Goal: Answer question/provide support: Share knowledge or assist other users

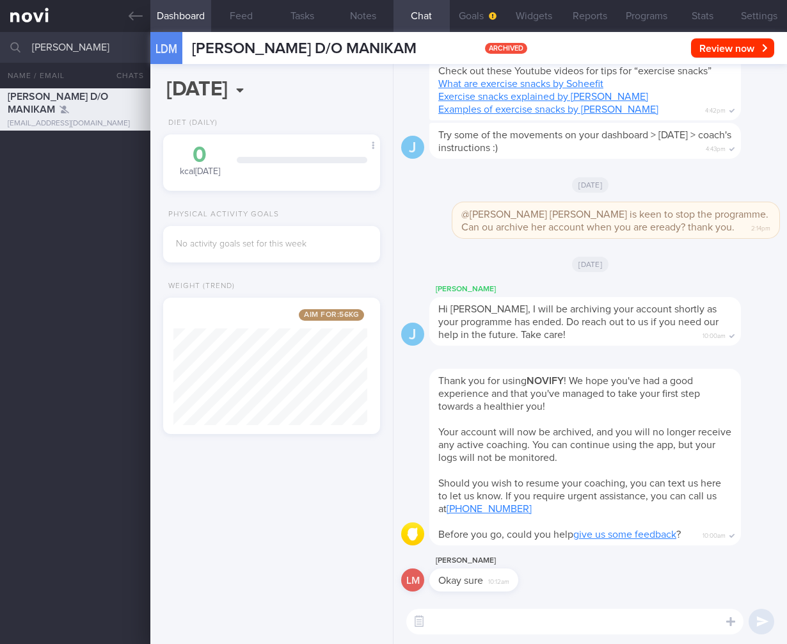
select select "7"
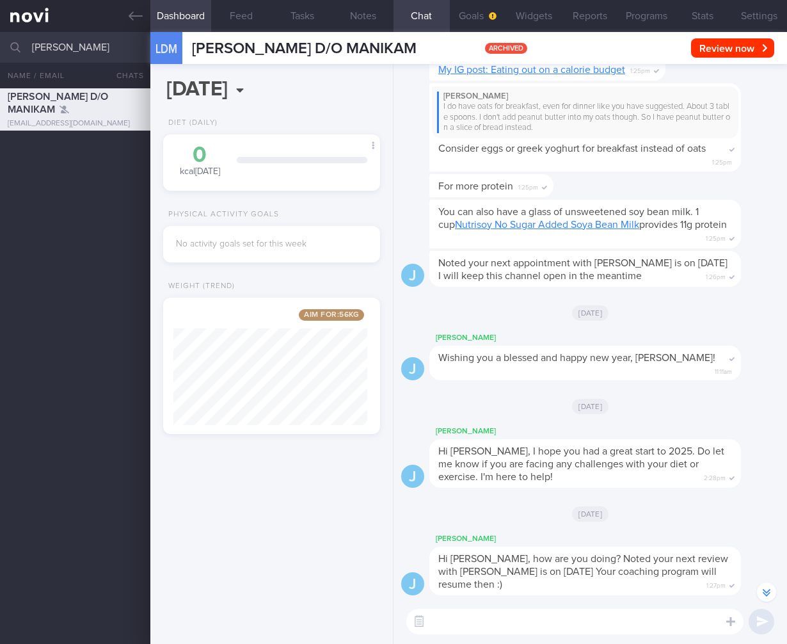
scroll to position [-1847, 0]
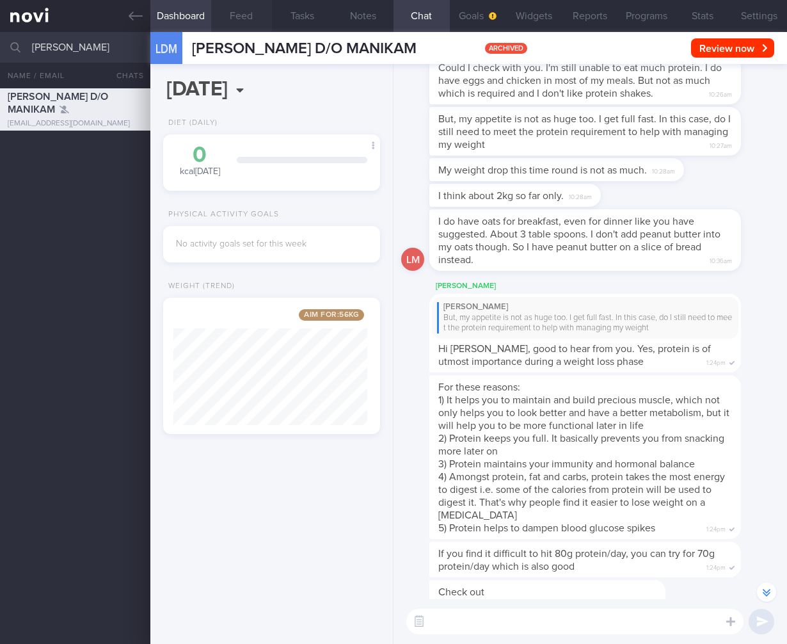
click at [244, 10] on button "Feed" at bounding box center [241, 16] width 61 height 32
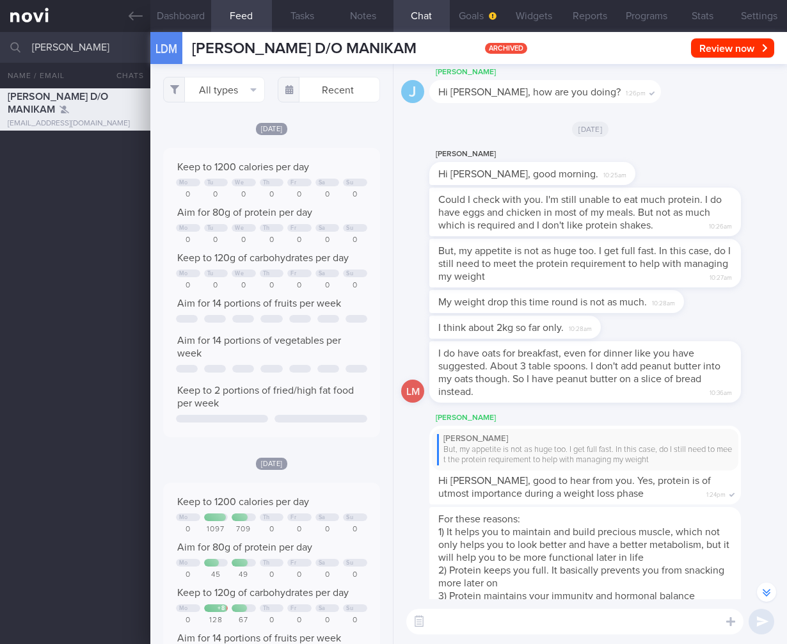
scroll to position [-2045, 0]
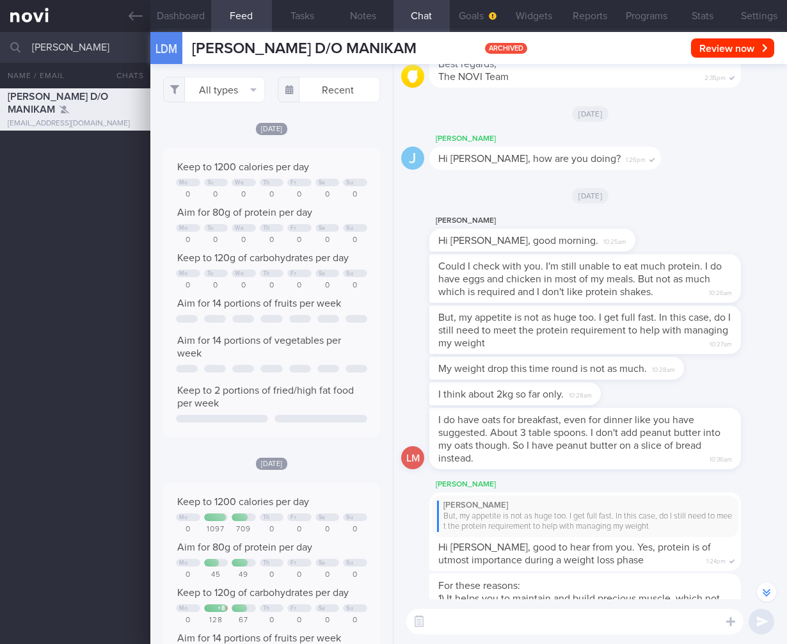
click at [749, 253] on div "Lalitha Manikam Hi Joel, good morning. 10:25am" at bounding box center [590, 233] width 378 height 41
click at [752, 22] on button "Settings" at bounding box center [759, 16] width 56 height 32
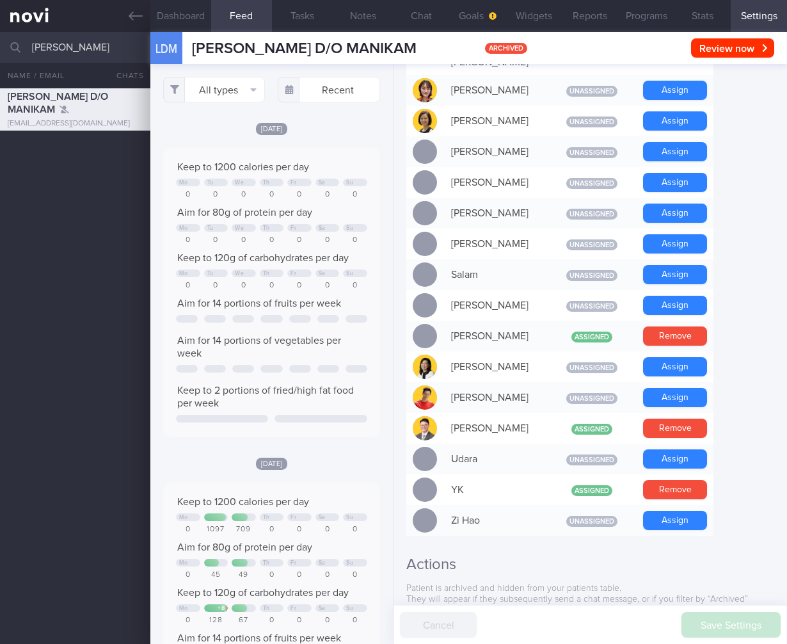
scroll to position [951, 0]
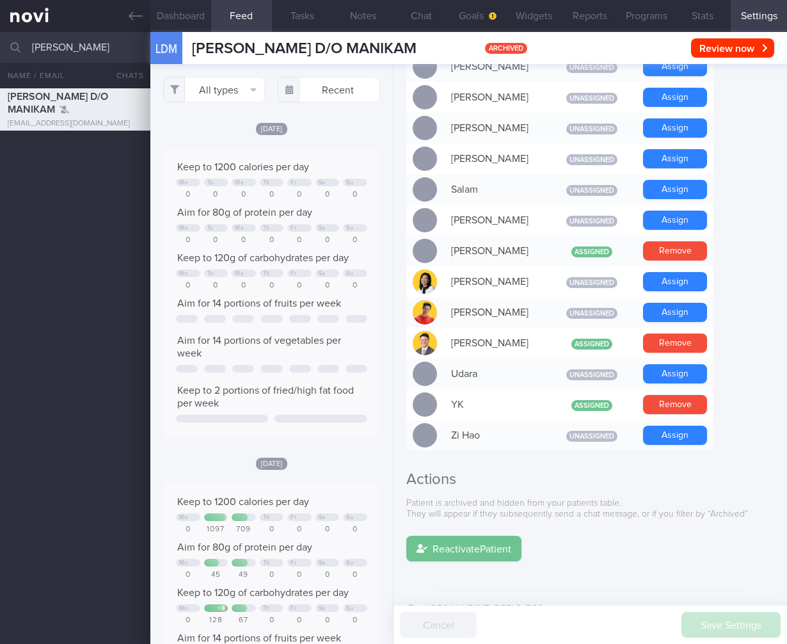
click at [499, 536] on button "Reactivate Patient" at bounding box center [463, 549] width 115 height 26
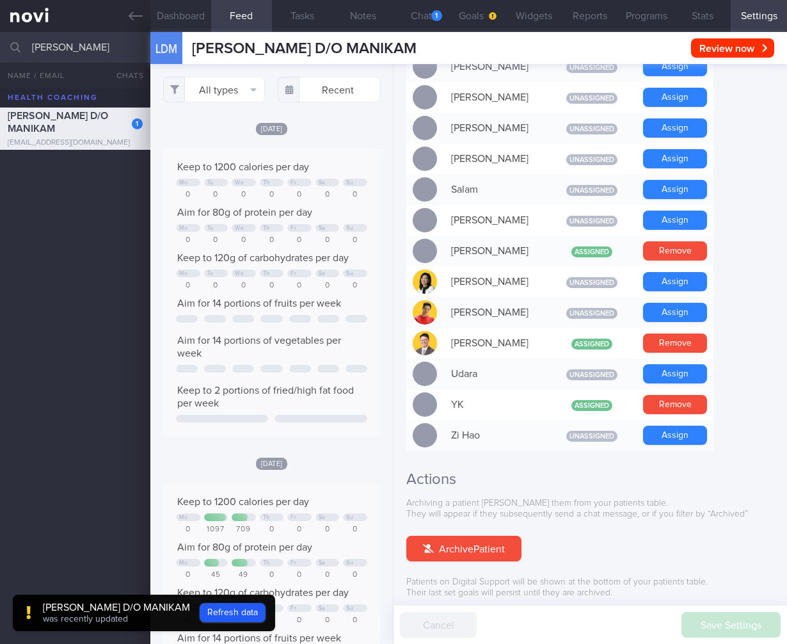
scroll to position [1030, 0]
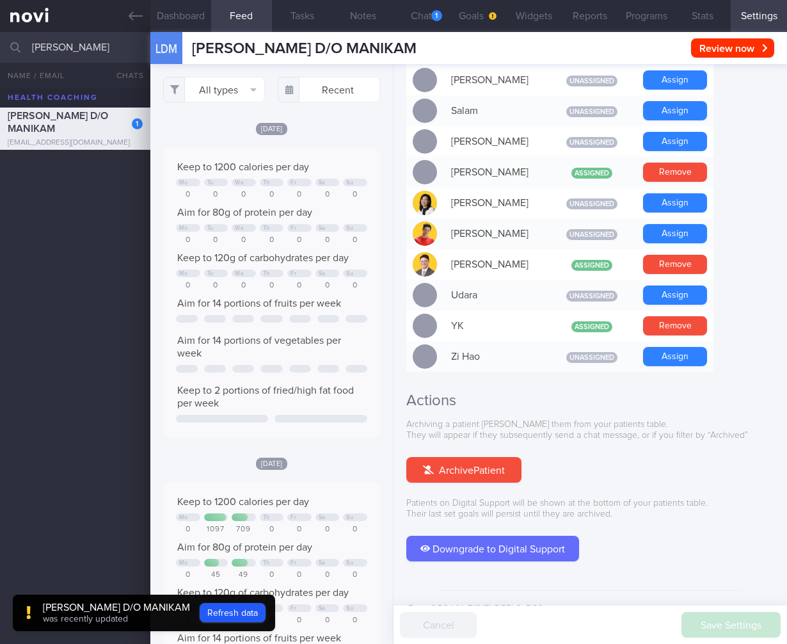
drag, startPoint x: 413, startPoint y: 18, endPoint x: 458, endPoint y: 132, distance: 123.0
click at [413, 19] on button "Chat 1" at bounding box center [421, 16] width 56 height 32
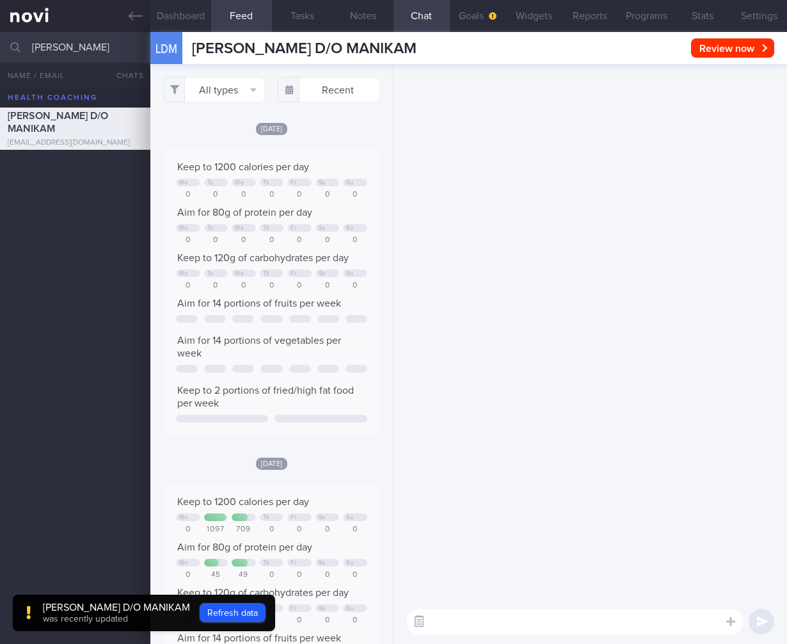
click at [420, 615] on button "button" at bounding box center [419, 621] width 23 height 23
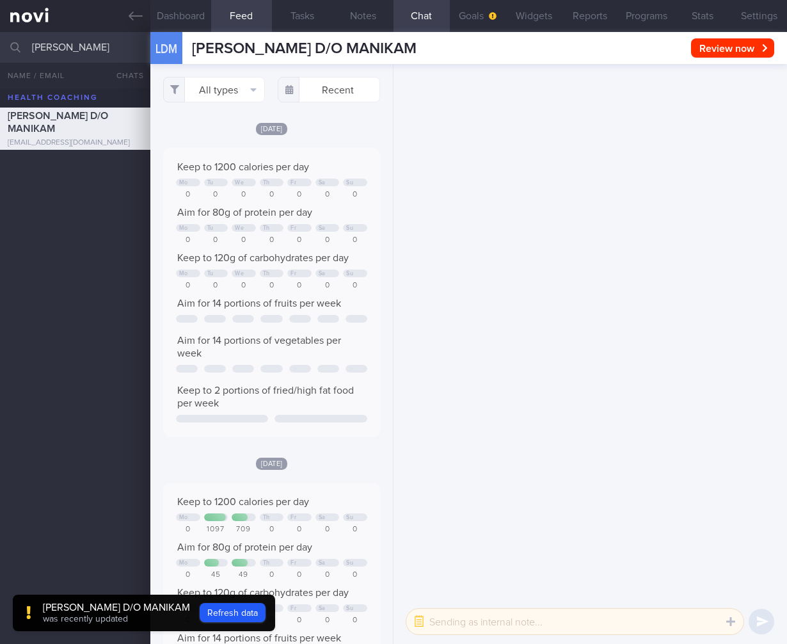
click at [474, 625] on textarea at bounding box center [574, 621] width 337 height 26
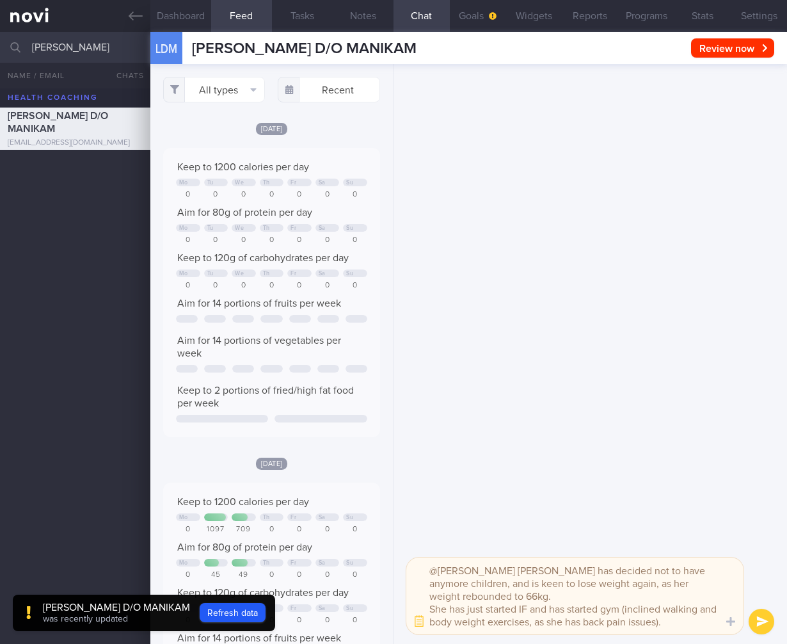
scroll to position [13, 0]
type textarea "@Joel Ms Lalitha has decided not to have anymore children, and is keen to lose …"
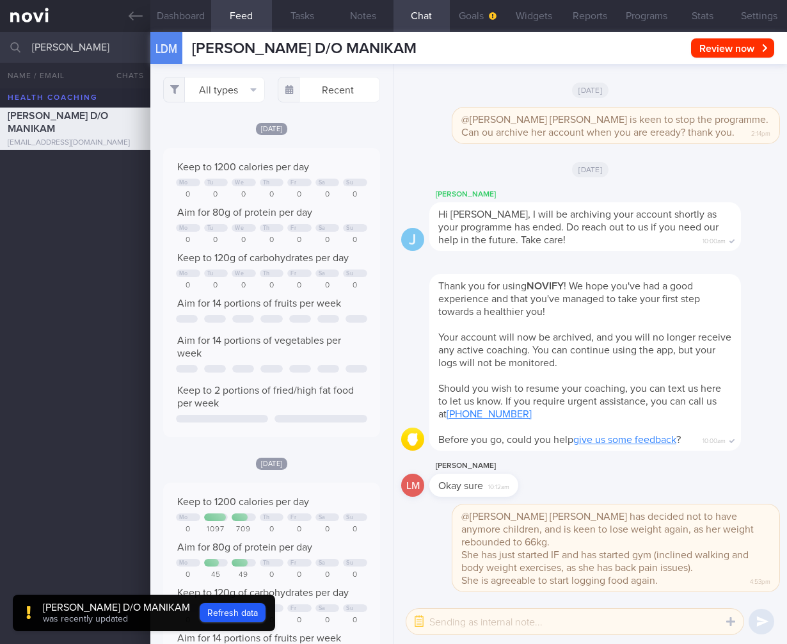
scroll to position [0, 0]
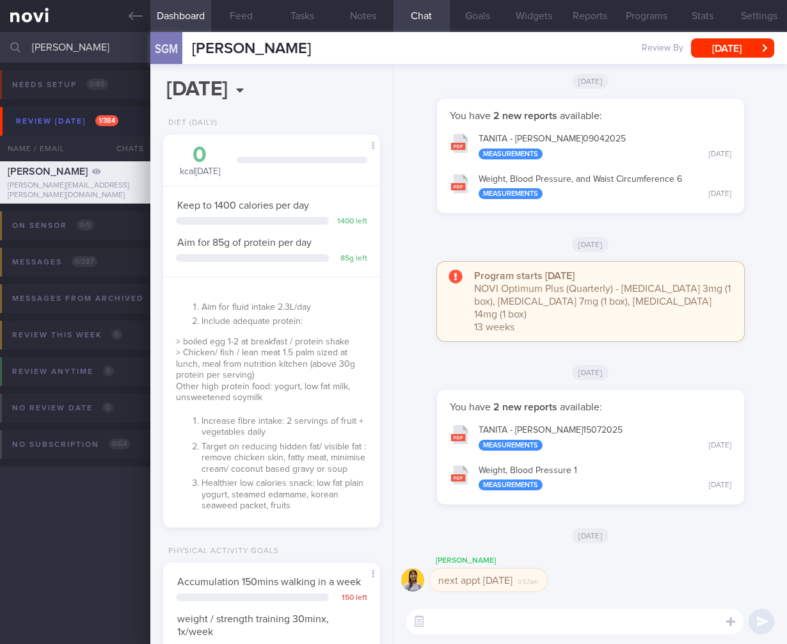
select select "7"
drag, startPoint x: 123, startPoint y: 42, endPoint x: -7, endPoint y: 39, distance: 129.9
click at [0, 39] on html "You are offline! Some functionality will be unavailable Patients New Users Coac…" at bounding box center [393, 322] width 787 height 644
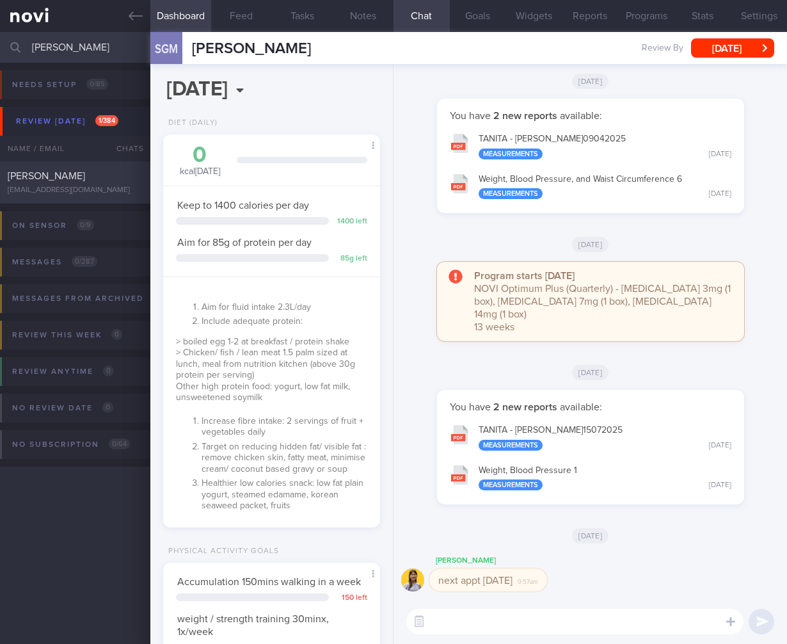
type input "[PERSON_NAME]"
click at [64, 170] on div "[PERSON_NAME]" at bounding box center [74, 176] width 132 height 13
select select "6"
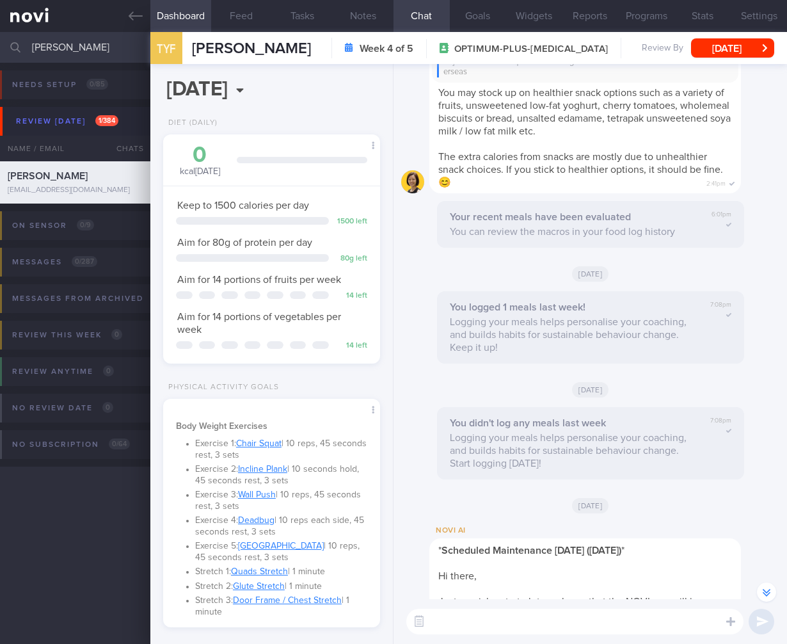
scroll to position [-2235, 0]
click at [484, 631] on textarea at bounding box center [574, 621] width 337 height 26
drag, startPoint x: 413, startPoint y: 623, endPoint x: 496, endPoint y: 626, distance: 82.6
click at [414, 623] on button "button" at bounding box center [419, 621] width 23 height 23
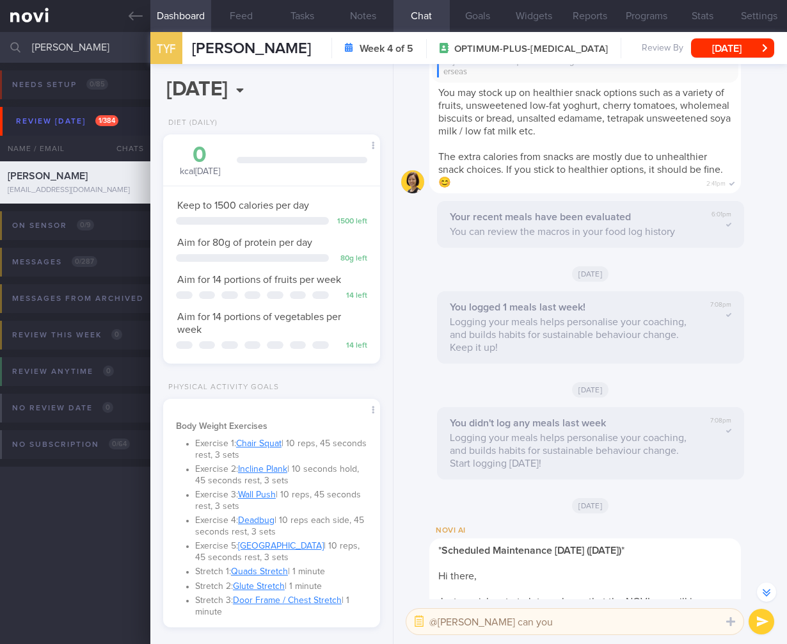
click at [539, 630] on textarea "@Mee Li can you" at bounding box center [574, 621] width 337 height 26
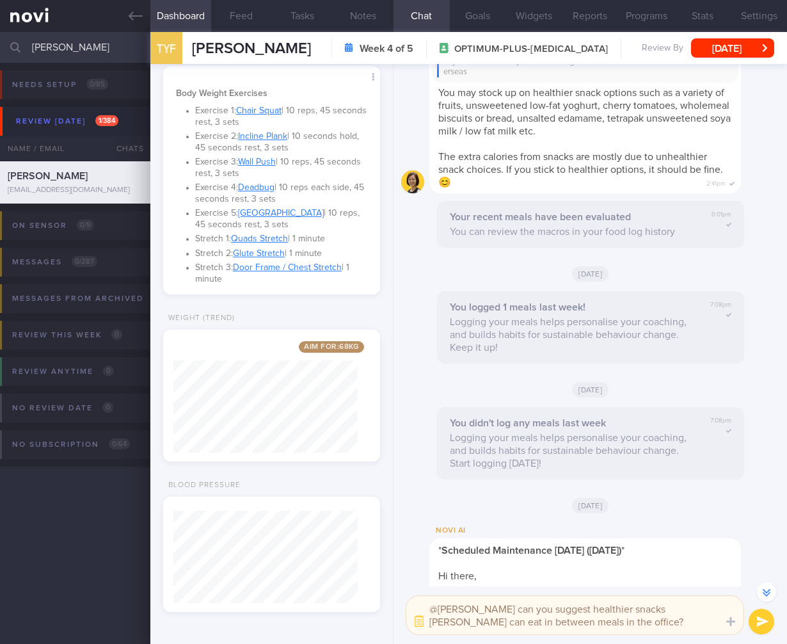
scroll to position [4, 0]
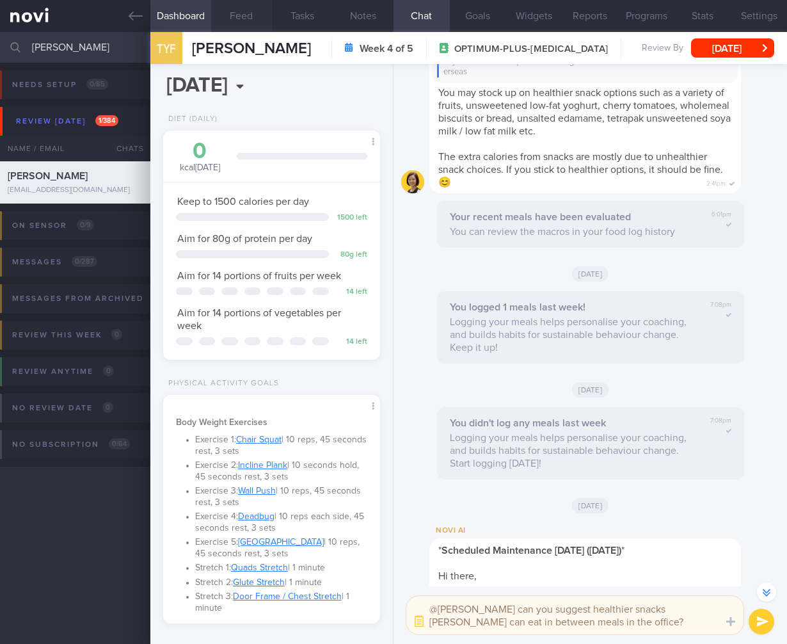
click at [234, 22] on button "Feed" at bounding box center [241, 16] width 61 height 32
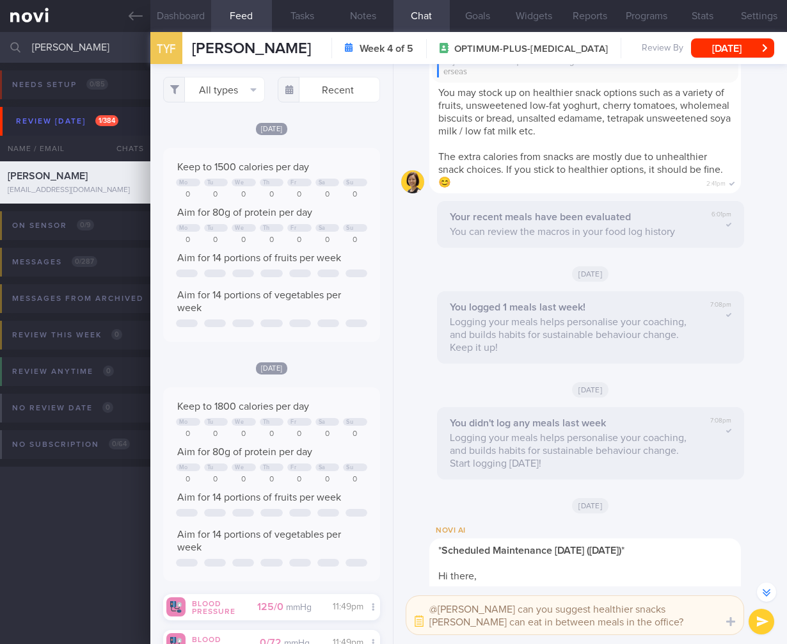
click at [155, 20] on button "Dashboard" at bounding box center [180, 16] width 61 height 32
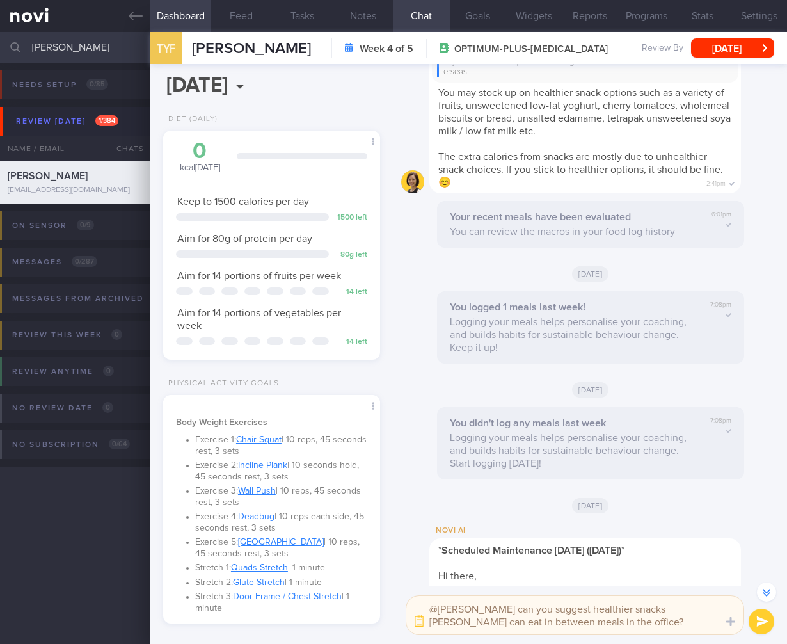
click at [155, 20] on button "Dashboard" at bounding box center [180, 16] width 61 height 32
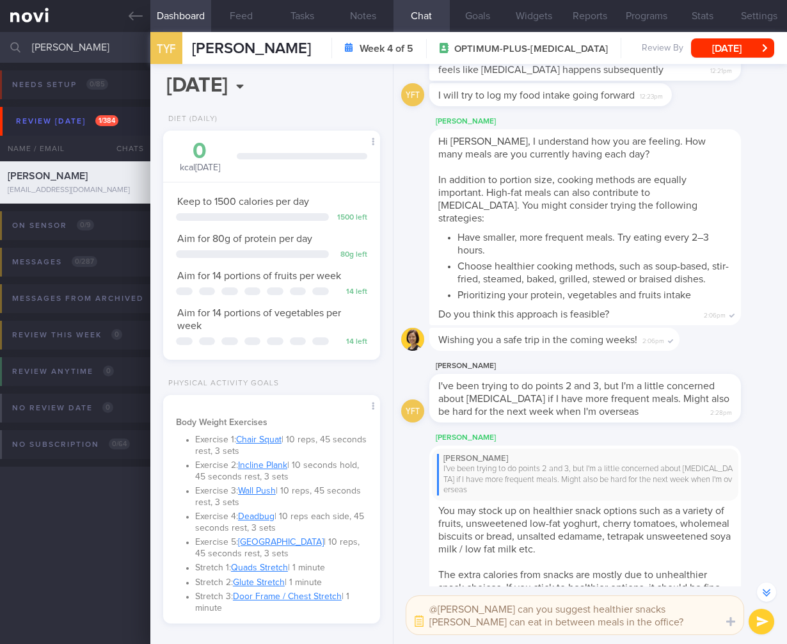
scroll to position [-3083, 0]
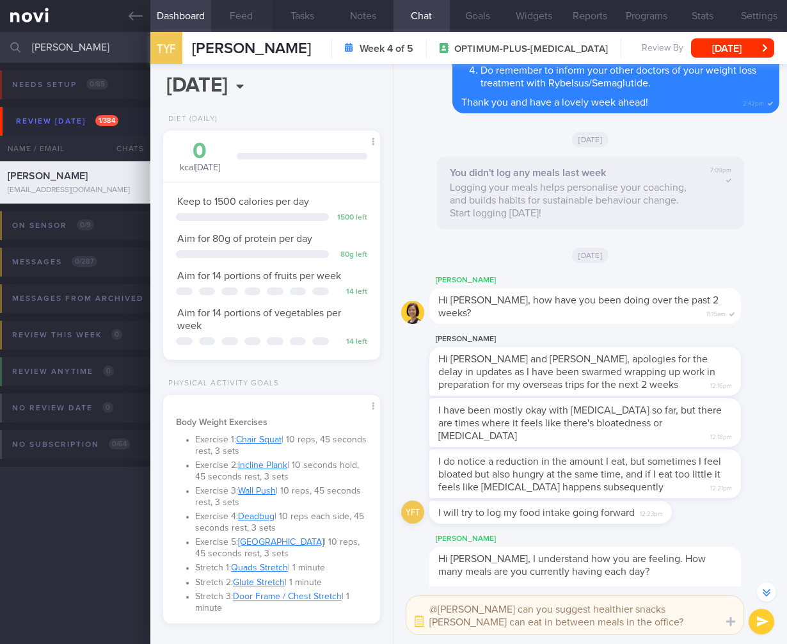
click at [244, 11] on button "Feed" at bounding box center [241, 16] width 61 height 32
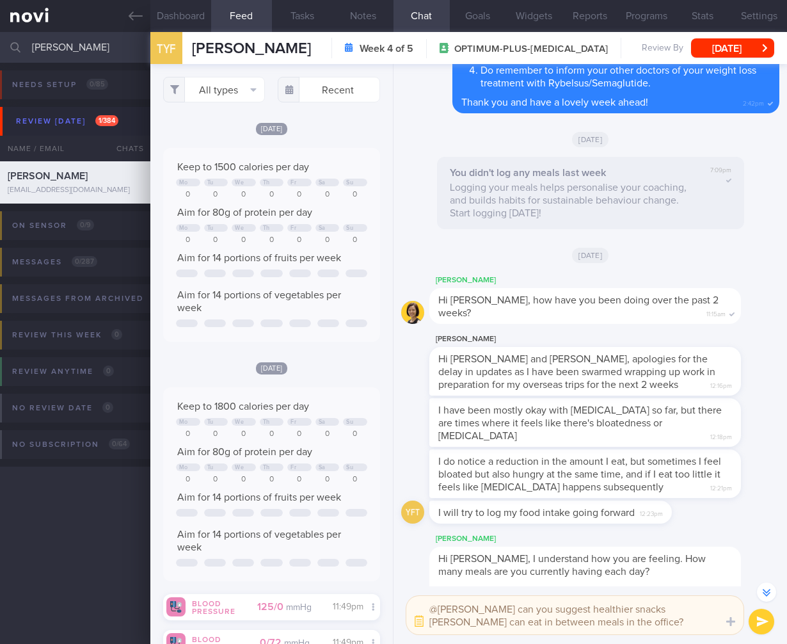
click at [243, 17] on button "Feed" at bounding box center [241, 16] width 61 height 32
click at [181, 12] on button "Dashboard" at bounding box center [180, 16] width 61 height 32
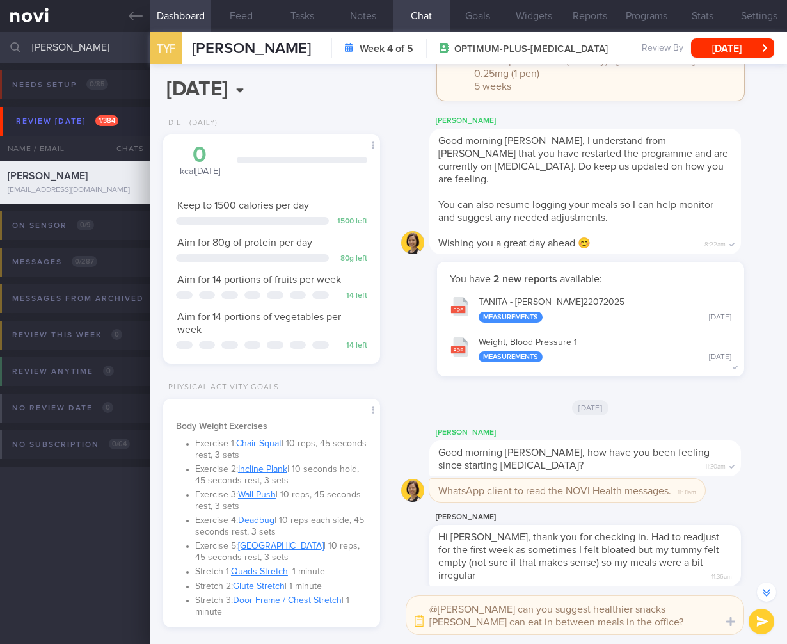
click at [608, 614] on textarea "@Mee Li can you suggest healthier snacks Mr Tan can eat in between meals in the…" at bounding box center [574, 615] width 337 height 38
click at [630, 617] on textarea "@Mee Li can you suggest healthier snacks Mr Tan can eat in between meals in the…" at bounding box center [574, 615] width 337 height 38
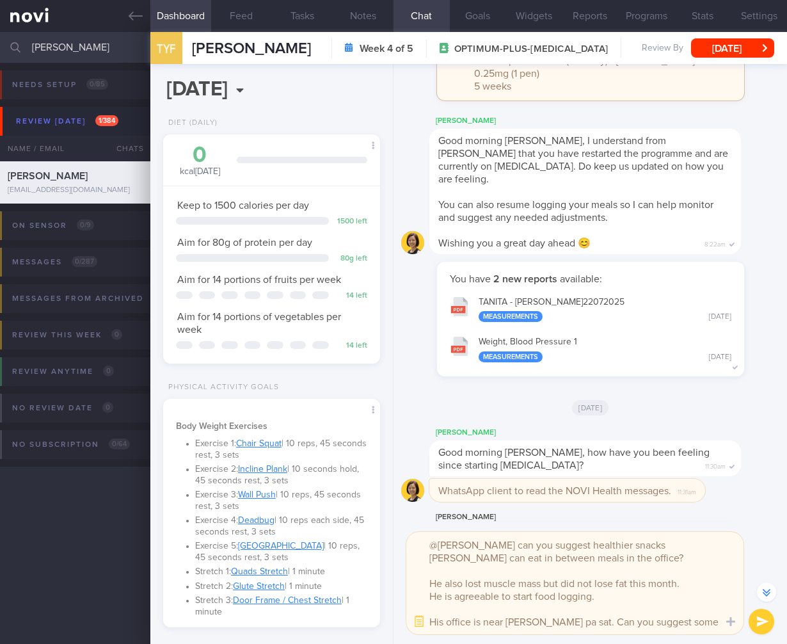
scroll to position [-827, 0]
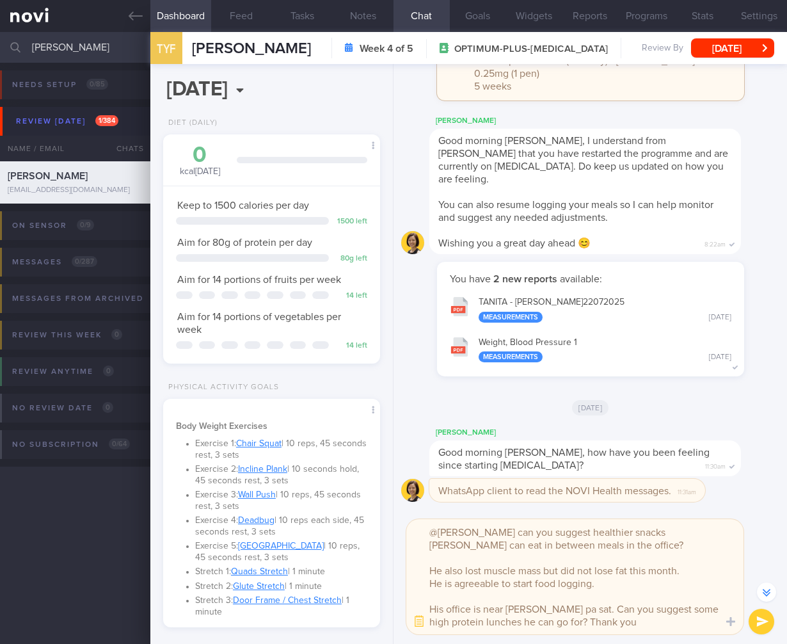
type textarea "@Mee Li can you suggest healthier snacks Mr Tan can eat in between meals in the…"
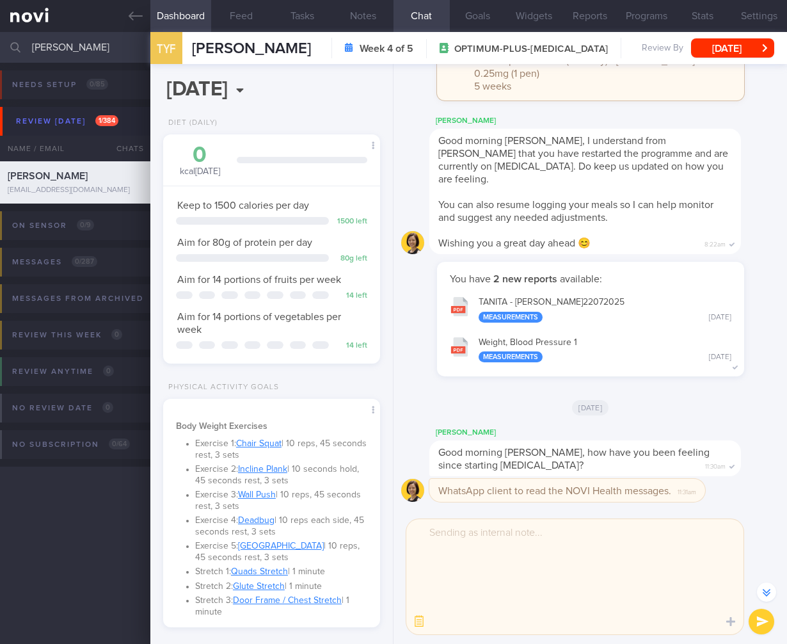
scroll to position [0, 0]
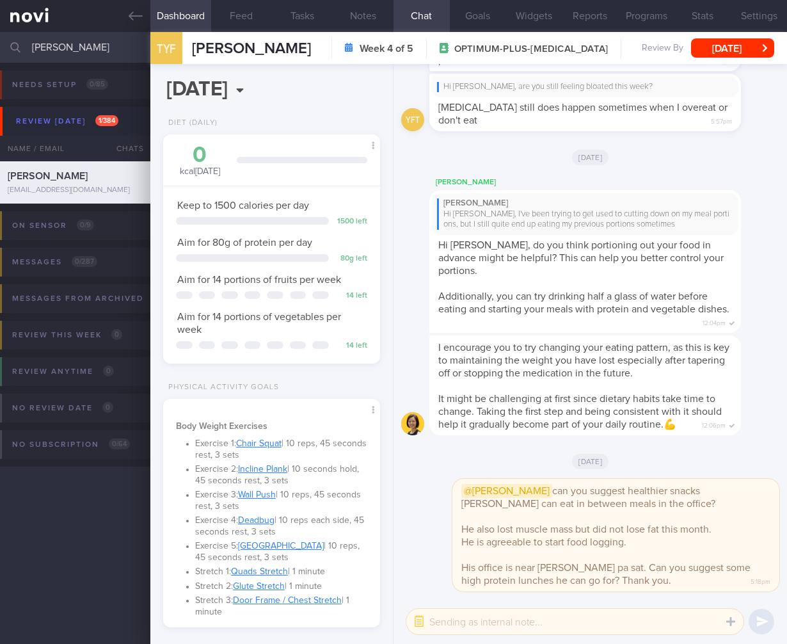
drag, startPoint x: 98, startPoint y: 47, endPoint x: -213, endPoint y: 20, distance: 312.2
click at [0, 20] on html "You are offline! Some functionality will be unavailable Patients New Users Coac…" at bounding box center [393, 322] width 787 height 644
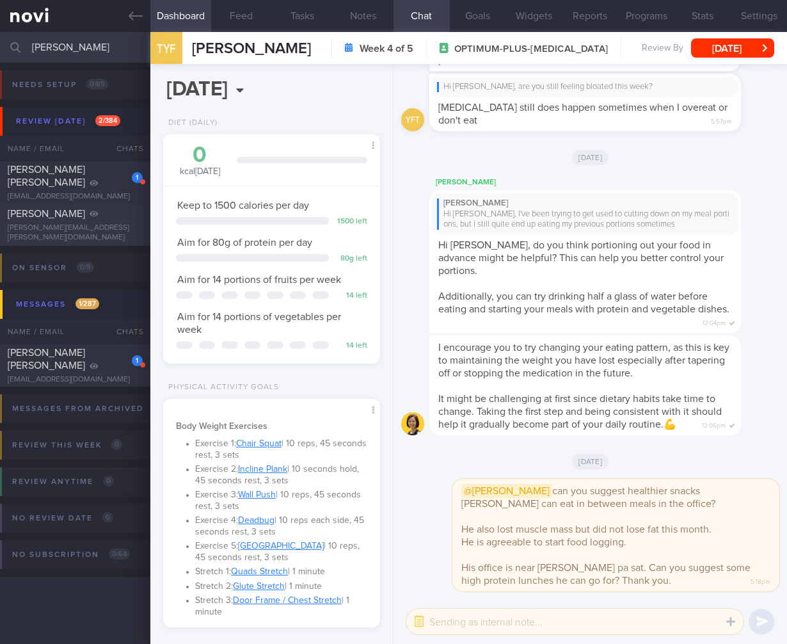
type input "samanth"
drag, startPoint x: 67, startPoint y: 242, endPoint x: 374, endPoint y: 183, distance: 312.7
click at [66, 242] on div "samantha.m.goh@gmail.com" at bounding box center [75, 232] width 135 height 19
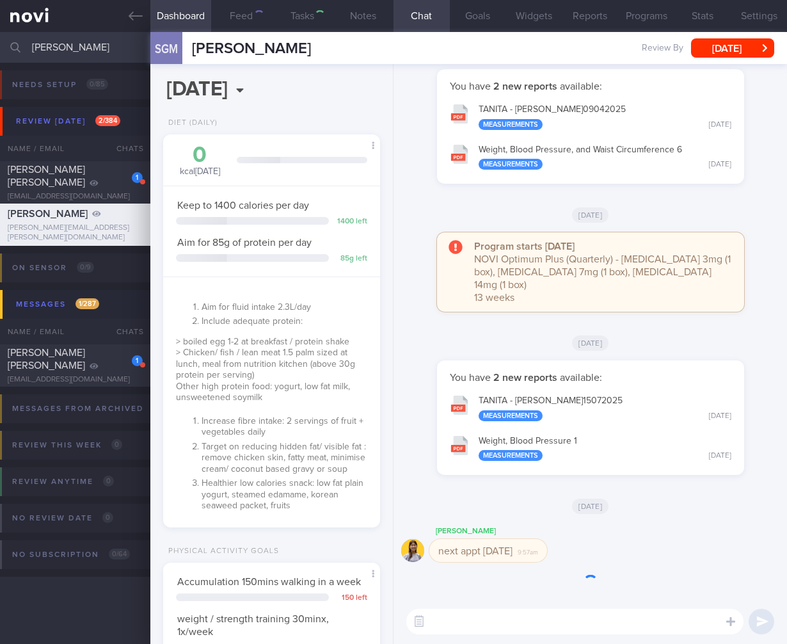
select select "7"
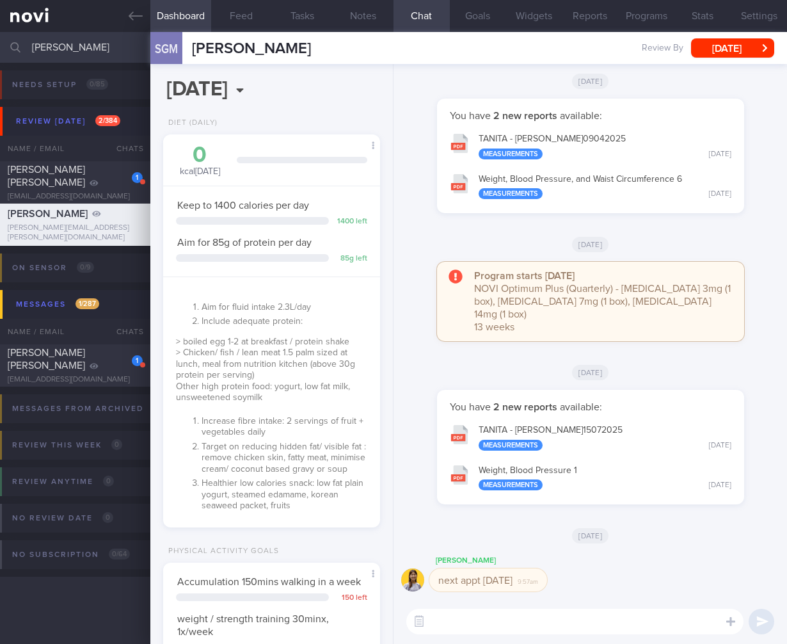
drag, startPoint x: 74, startPoint y: 47, endPoint x: 11, endPoint y: 39, distance: 63.2
click at [8, 41] on div "samanth Assigned patients Assigned patients All active patients Archived patien…" at bounding box center [393, 47] width 787 height 31
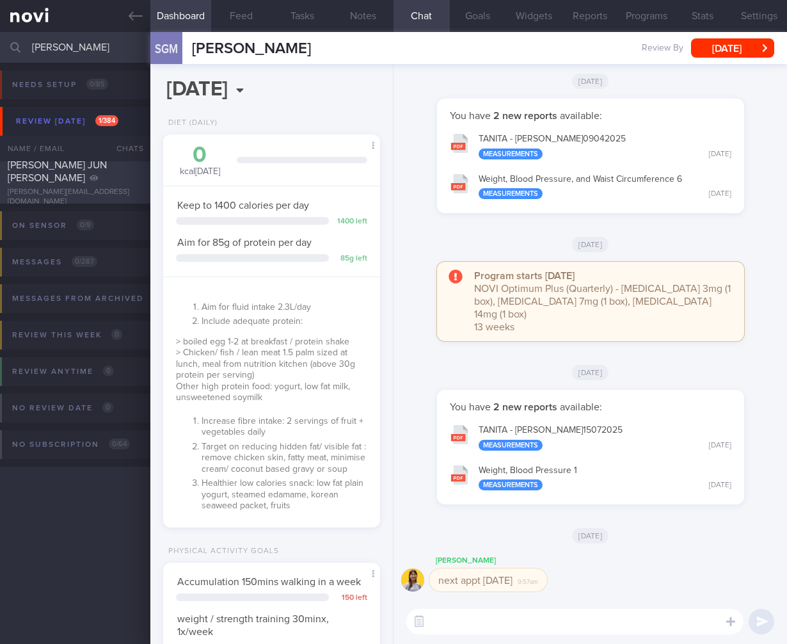
type input "jason yuen"
click at [110, 176] on div "YUEN JUN XIANG, JASON" at bounding box center [74, 172] width 132 height 26
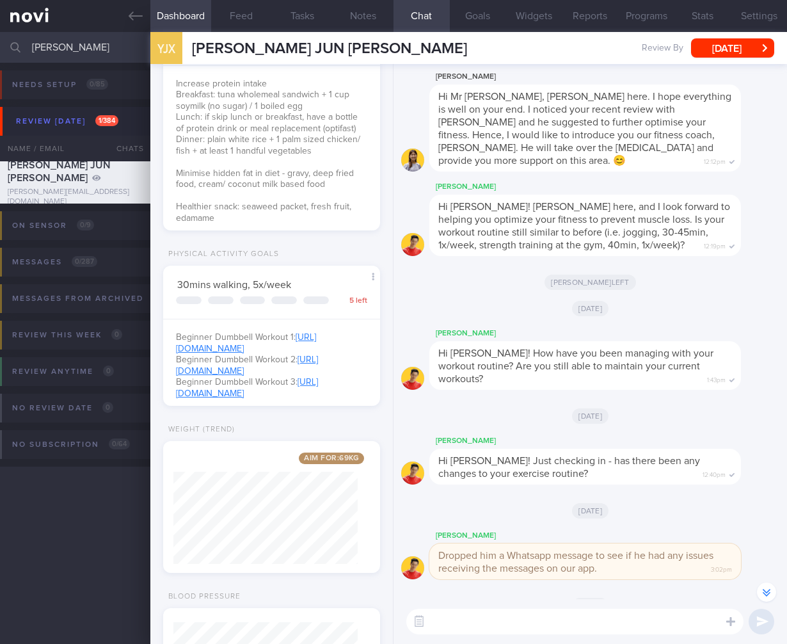
scroll to position [-321, 0]
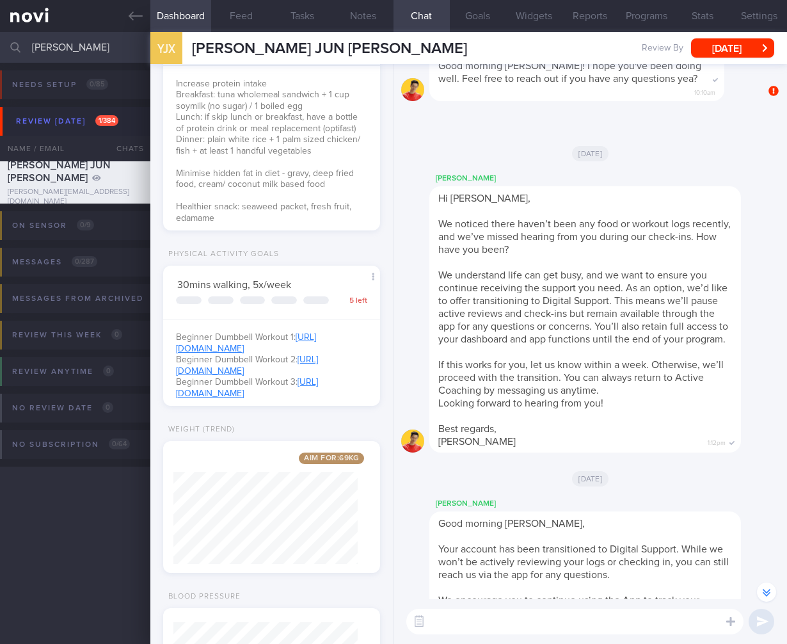
click at [81, 116] on div "Review today 1 / 384" at bounding box center [67, 121] width 109 height 17
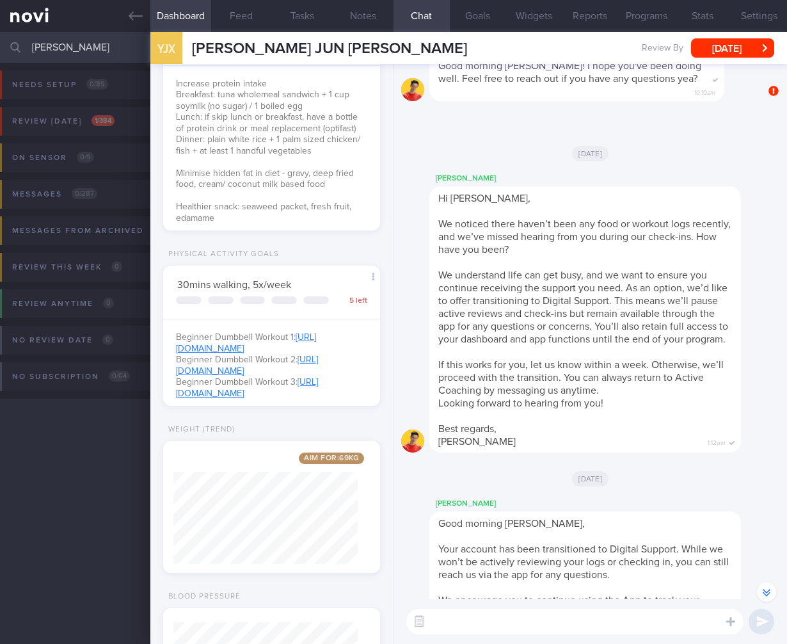
drag, startPoint x: 90, startPoint y: 52, endPoint x: -1, endPoint y: 38, distance: 92.6
click at [0, 38] on html "You are offline! Some functionality will be unavailable Patients New Users Coac…" at bounding box center [393, 322] width 787 height 644
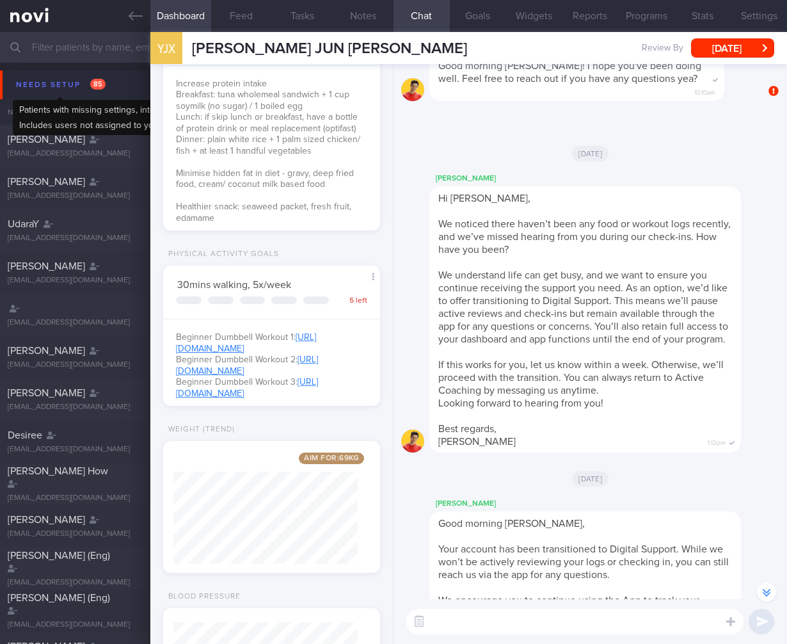
click at [70, 79] on div "Needs setup 85" at bounding box center [61, 84] width 96 height 17
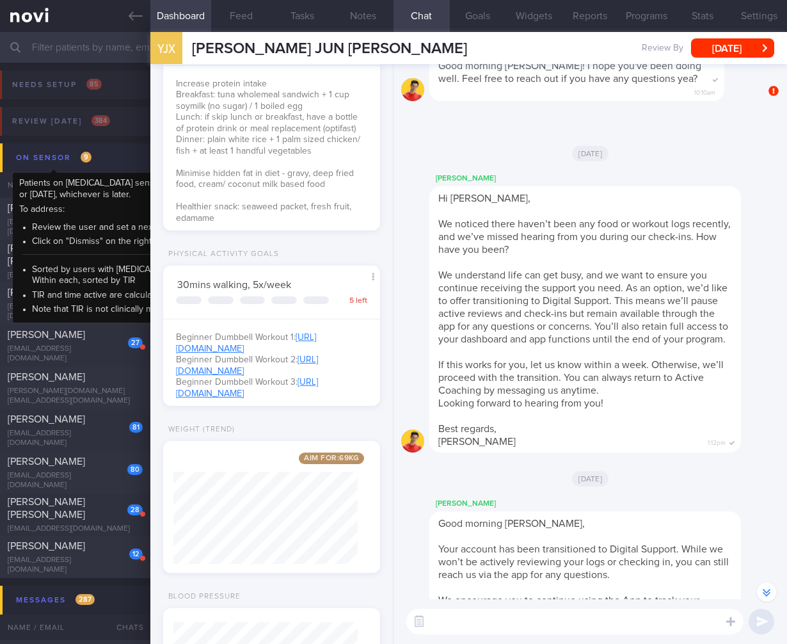
click at [73, 157] on div "On sensor 9" at bounding box center [54, 157] width 82 height 17
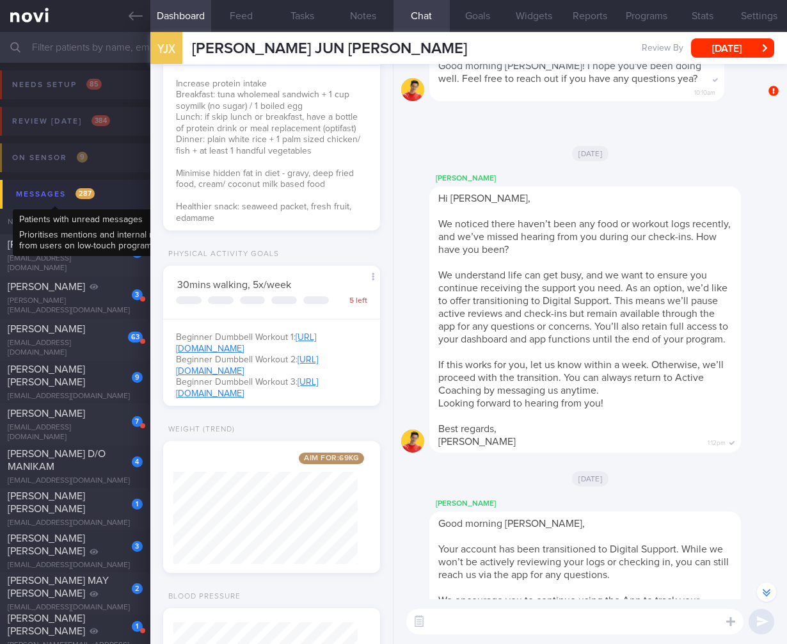
click at [91, 202] on div "Messages 287" at bounding box center [55, 194] width 85 height 17
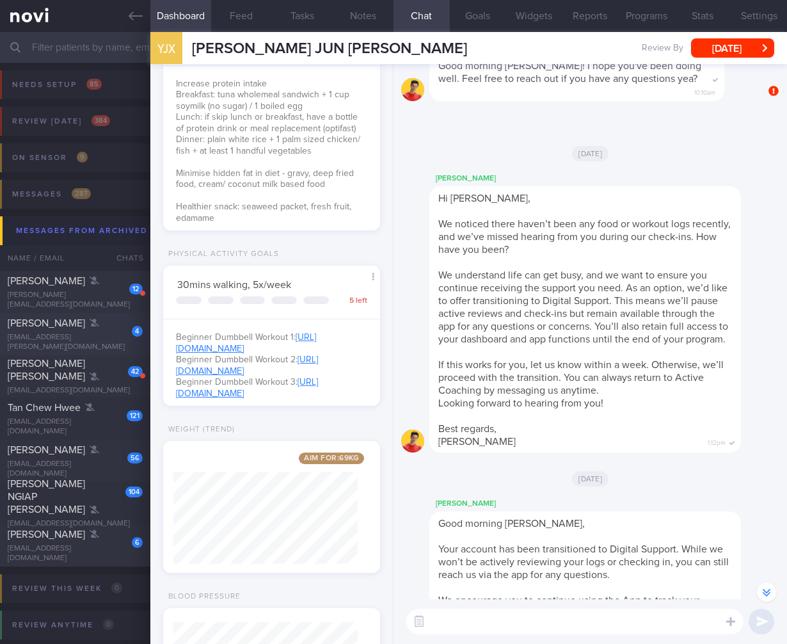
click at [107, 329] on div "Marco Carillo Pulmano" at bounding box center [74, 323] width 132 height 13
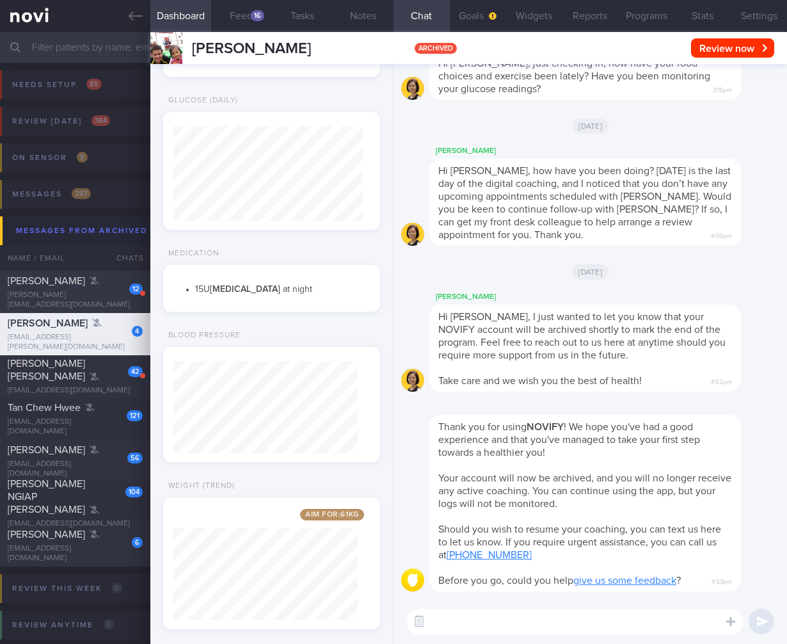
scroll to position [-101, 0]
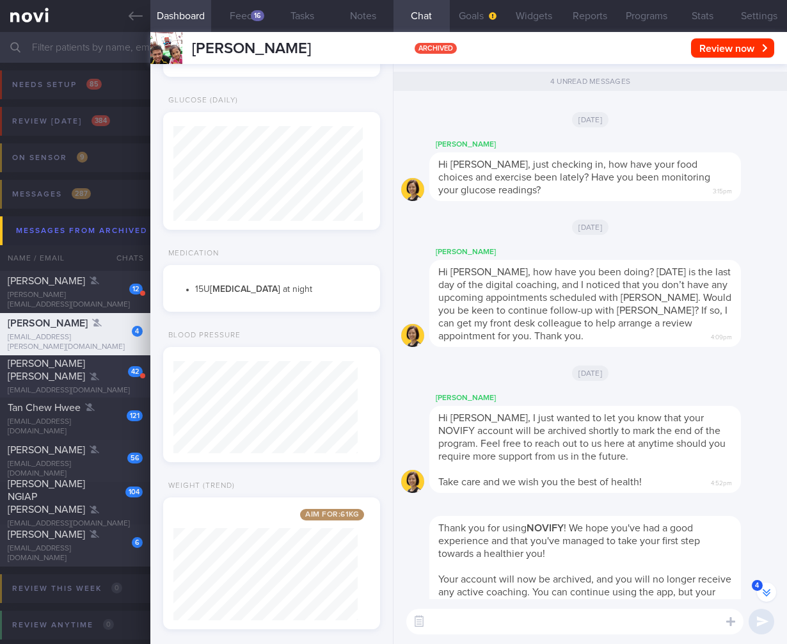
click at [118, 371] on div "42" at bounding box center [127, 367] width 32 height 20
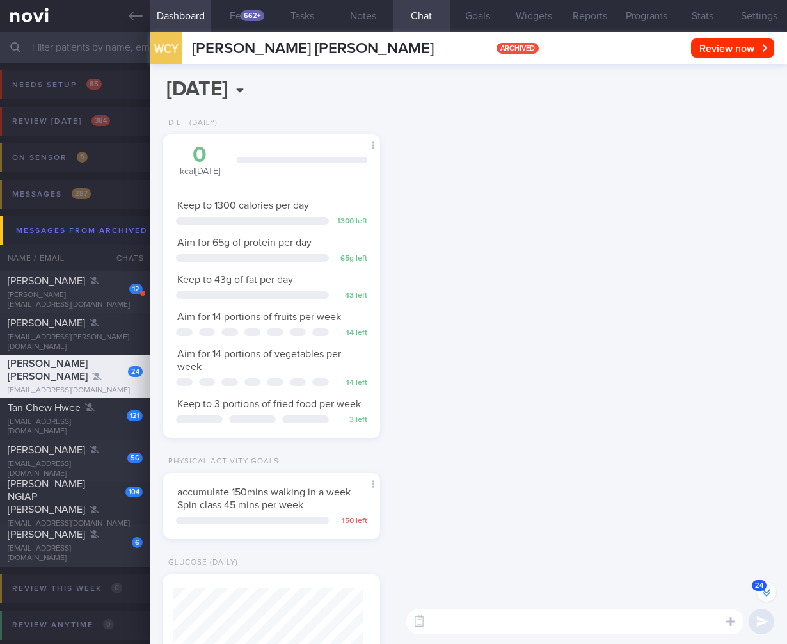
scroll to position [-2483, 0]
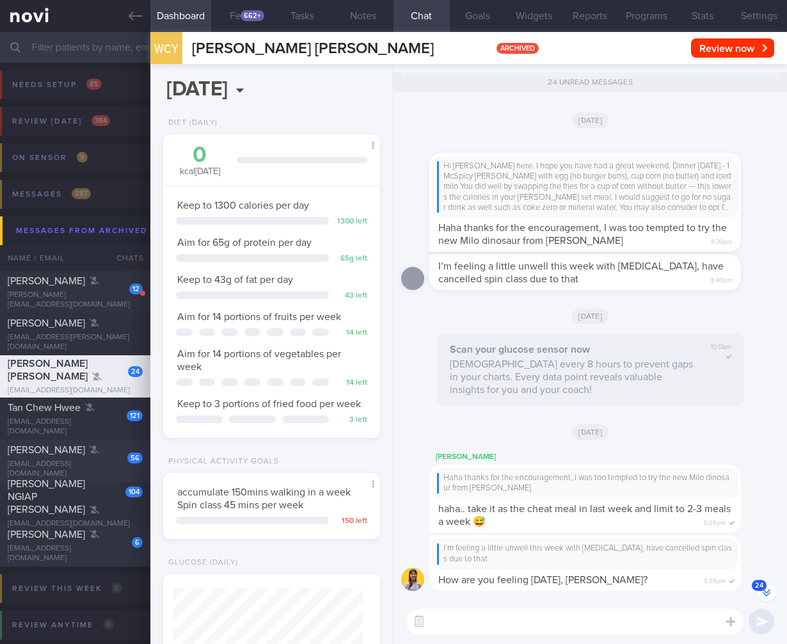
click at [118, 463] on div "56" at bounding box center [126, 453] width 33 height 20
click at [118, 462] on div "56" at bounding box center [126, 453] width 33 height 20
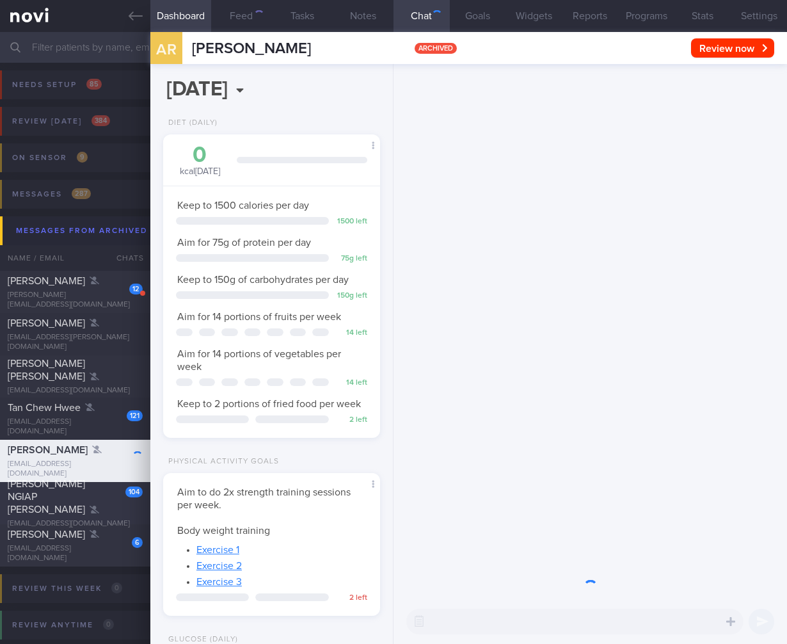
scroll to position [95, 189]
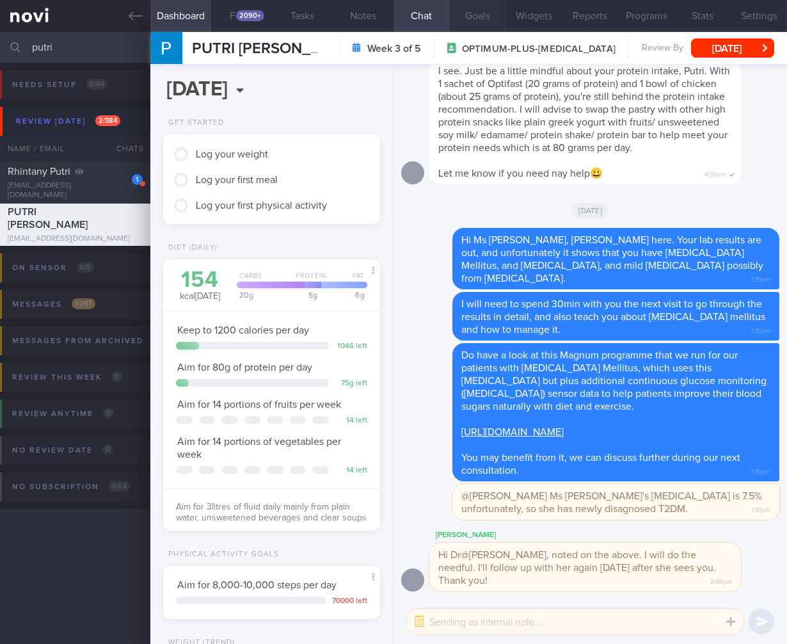
scroll to position [111, 184]
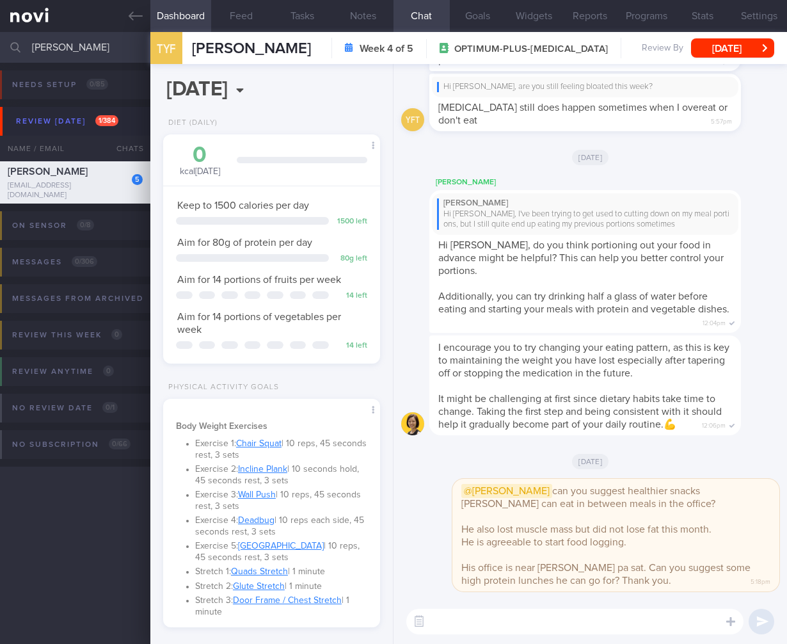
select select "6"
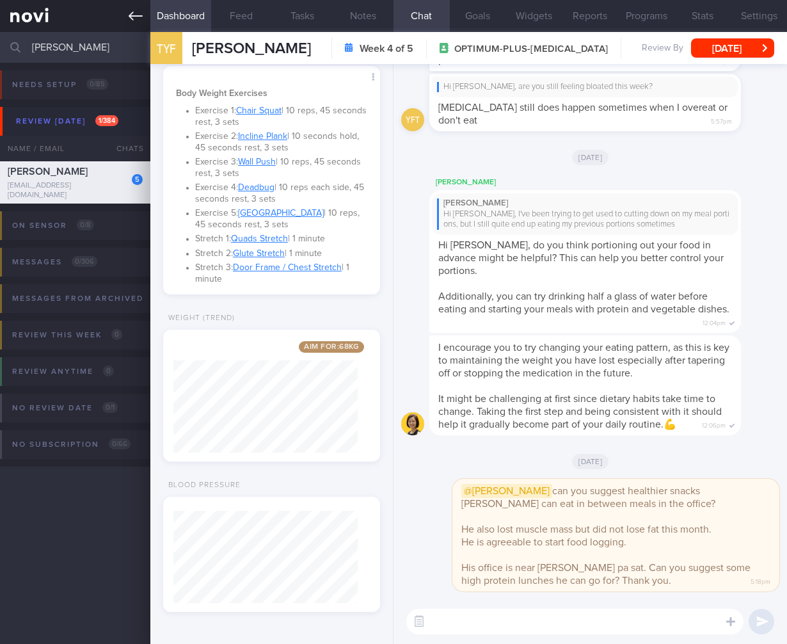
scroll to position [92, 184]
click at [47, 24] on link at bounding box center [75, 16] width 150 height 32
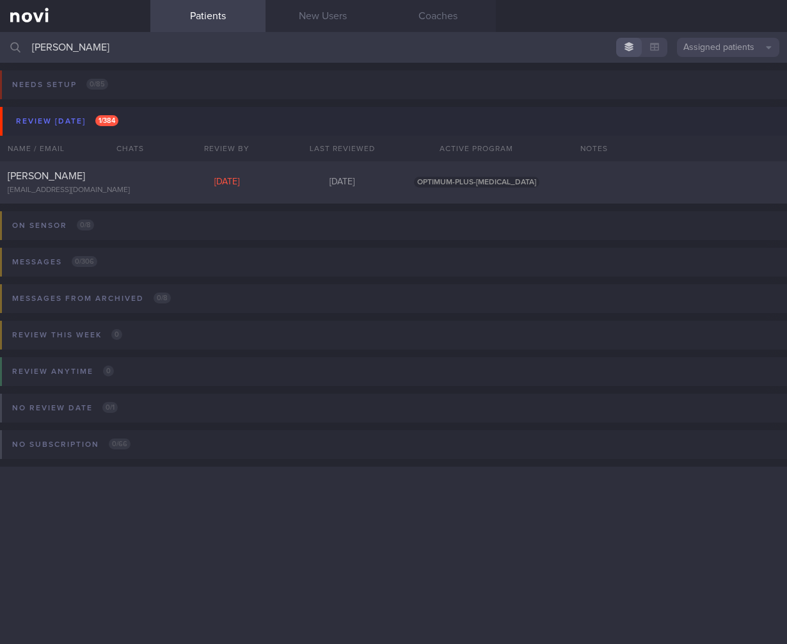
drag, startPoint x: 282, startPoint y: 55, endPoint x: -110, endPoint y: 65, distance: 392.3
click at [0, 65] on html "You are offline! Some functionality will be unavailable Patients New Users Coac…" at bounding box center [393, 322] width 787 height 644
drag, startPoint x: 96, startPoint y: 46, endPoint x: 12, endPoint y: 45, distance: 84.5
click at [12, 45] on div "[PERSON_NAME] Assigned patients Assigned patients All active patients Archived …" at bounding box center [393, 47] width 787 height 31
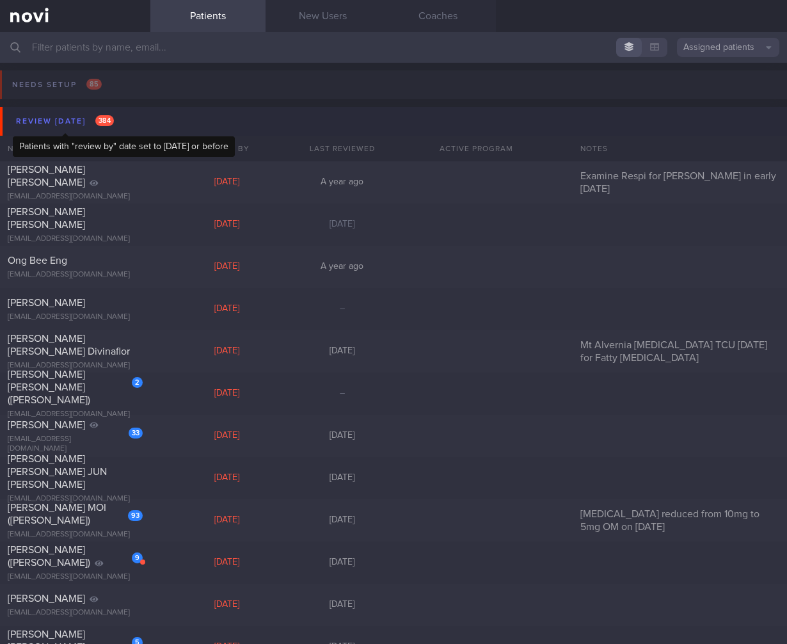
click at [89, 127] on div "Review [DATE] 384" at bounding box center [65, 121] width 104 height 17
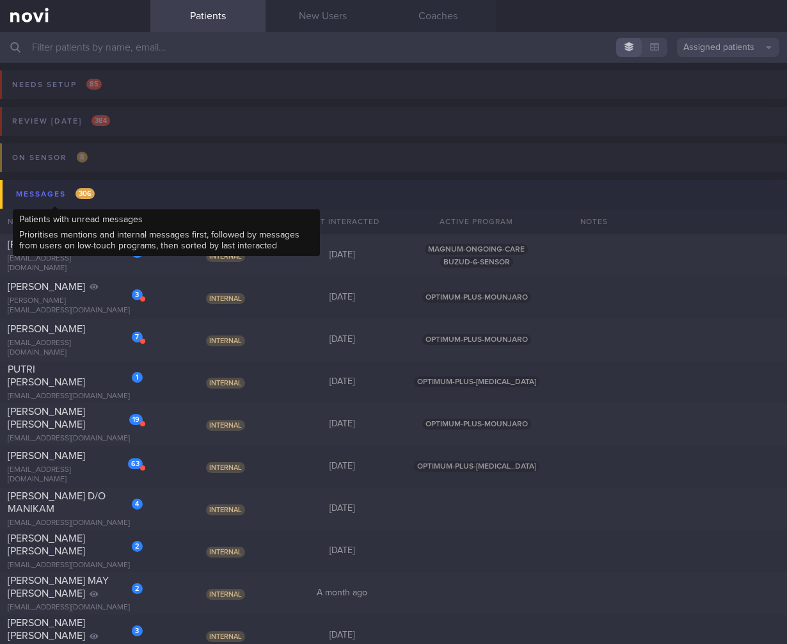
click at [90, 198] on div "Messages 306" at bounding box center [55, 194] width 85 height 17
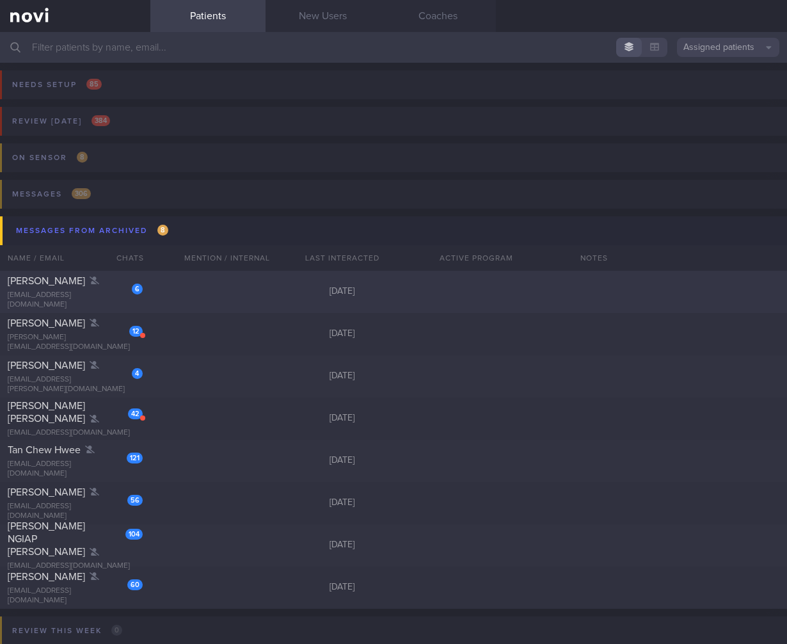
click at [136, 286] on div "6" at bounding box center [137, 288] width 11 height 13
select select "7"
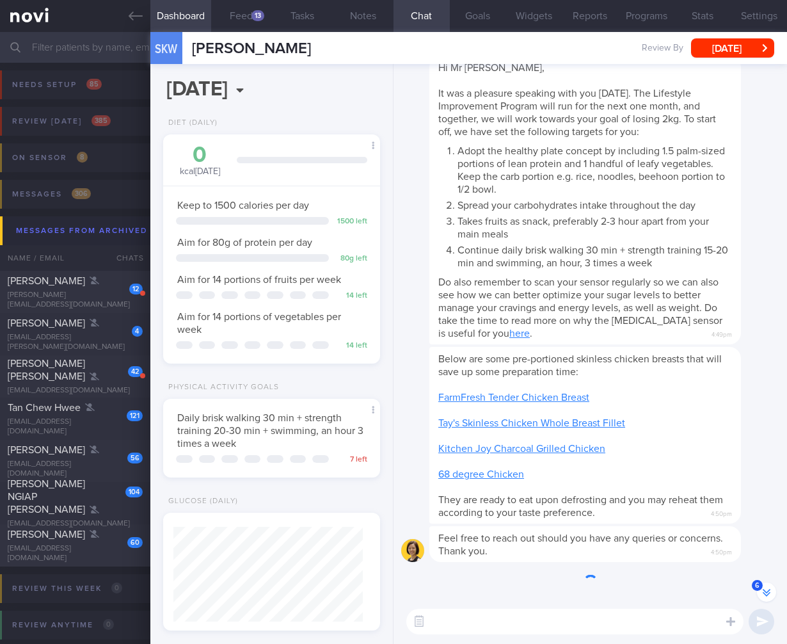
scroll to position [95, 189]
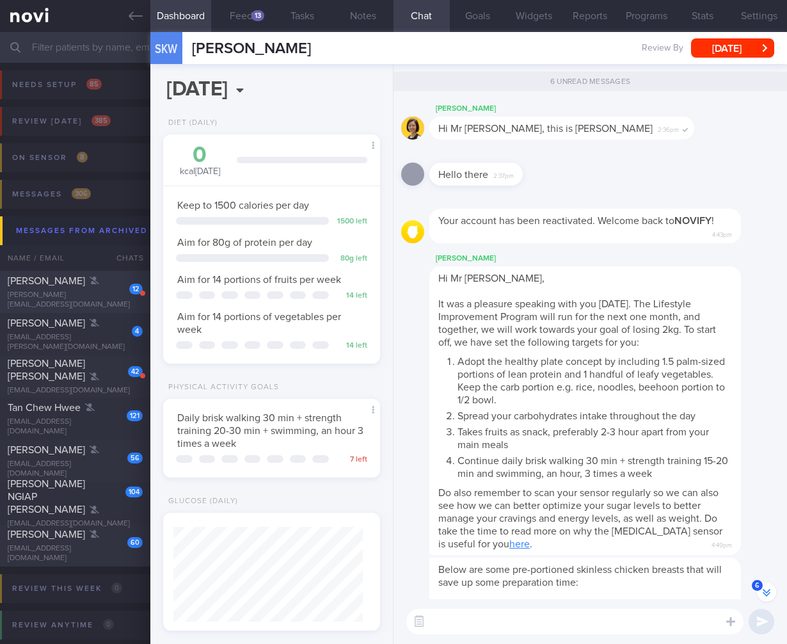
click at [85, 296] on div "vito.dvd.grg@gmail.com" at bounding box center [75, 299] width 135 height 19
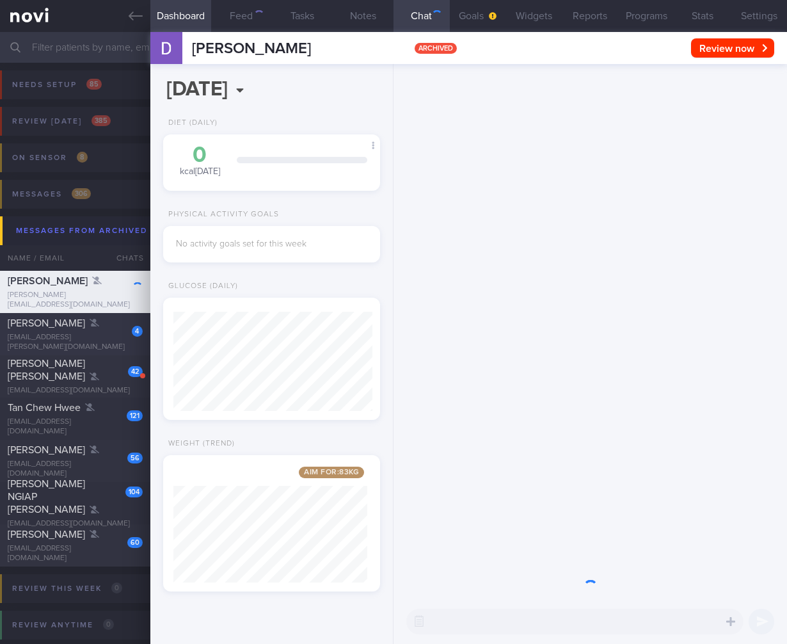
scroll to position [99, 199]
click at [650, 20] on button "Programs" at bounding box center [646, 16] width 56 height 32
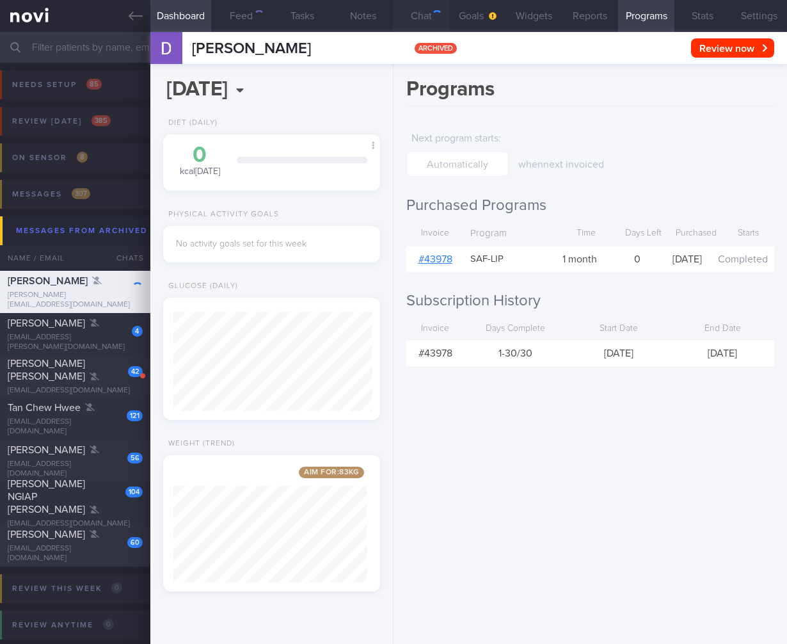
click at [442, 22] on button "Chat" at bounding box center [421, 16] width 56 height 32
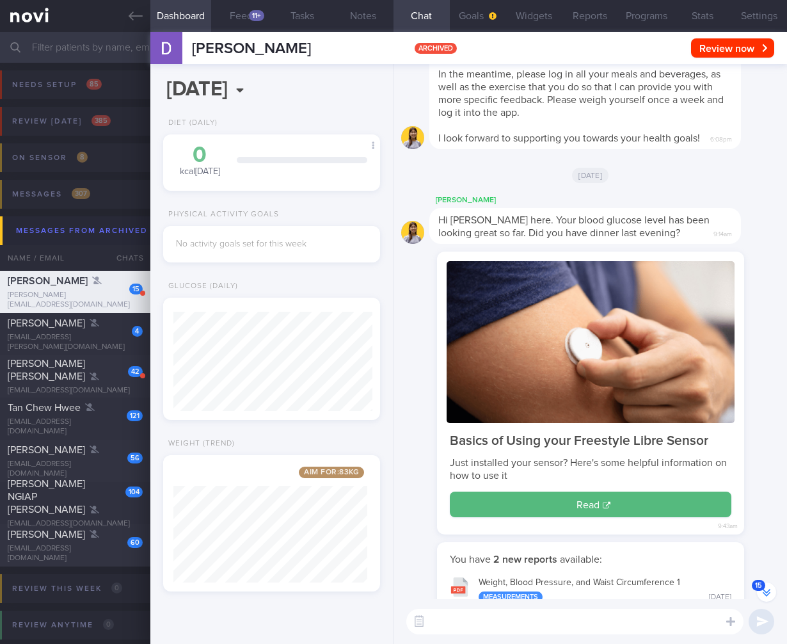
scroll to position [-933, 0]
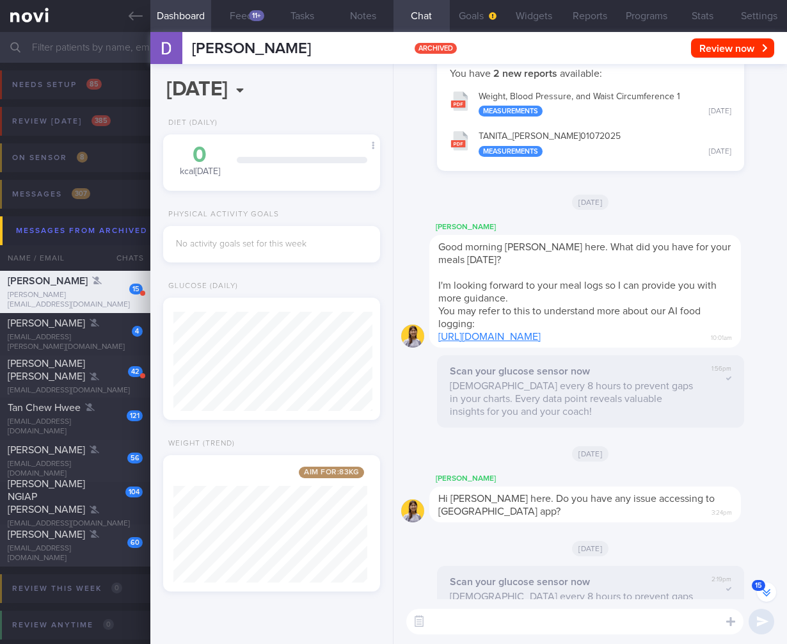
click at [771, 603] on div "​ ​" at bounding box center [589, 621] width 393 height 45
click at [768, 592] on icon "button" at bounding box center [767, 593] width 8 height 4
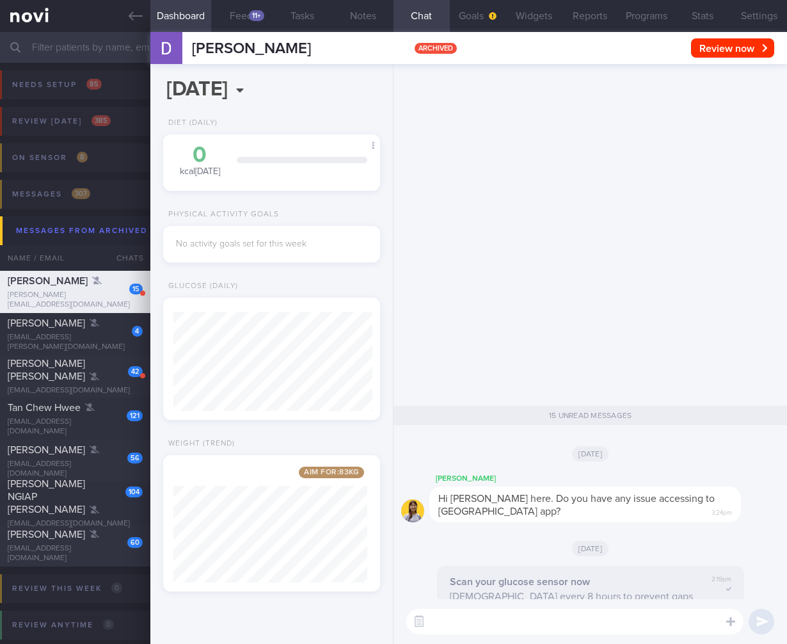
scroll to position [0, 0]
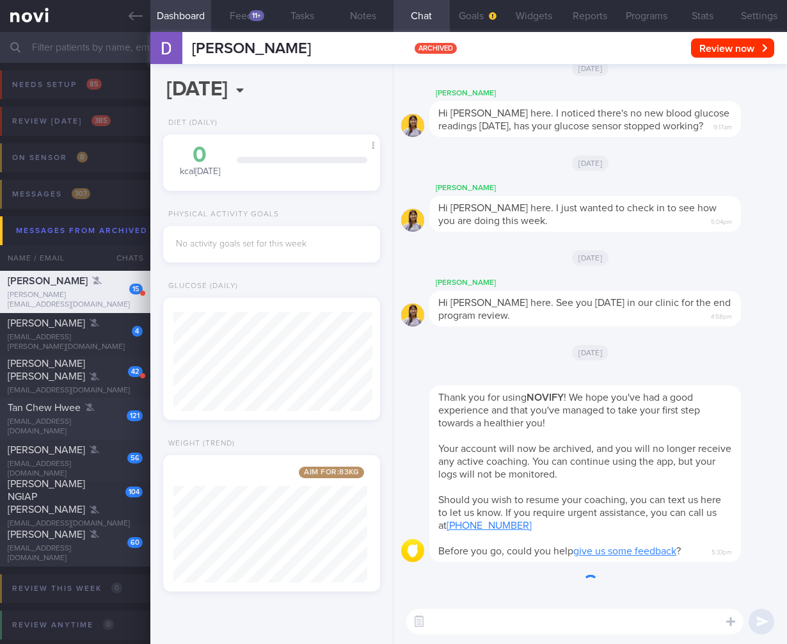
click at [79, 418] on div "121 Tan Chew Hwee chewits.tan@gmail.com" at bounding box center [75, 418] width 150 height 35
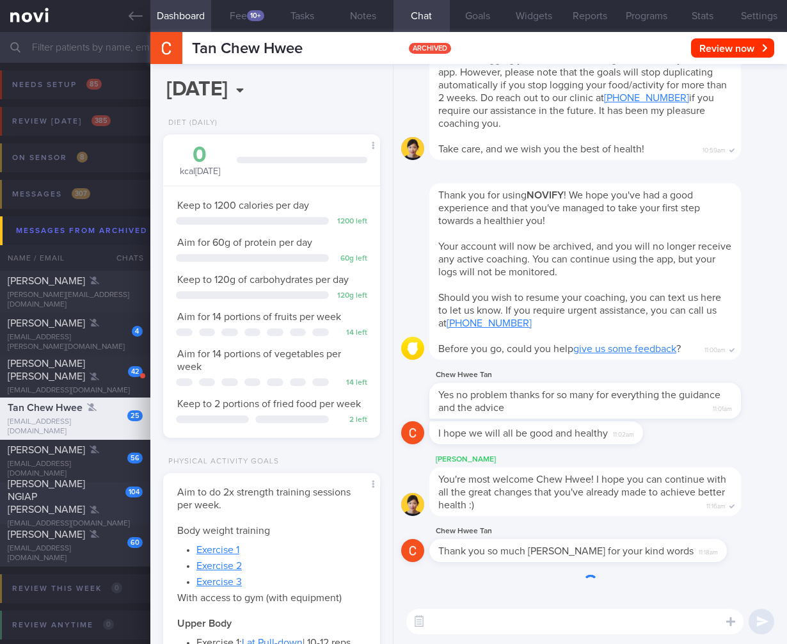
click at [114, 519] on div "jerrick_koh@hotmail.com" at bounding box center [75, 524] width 135 height 10
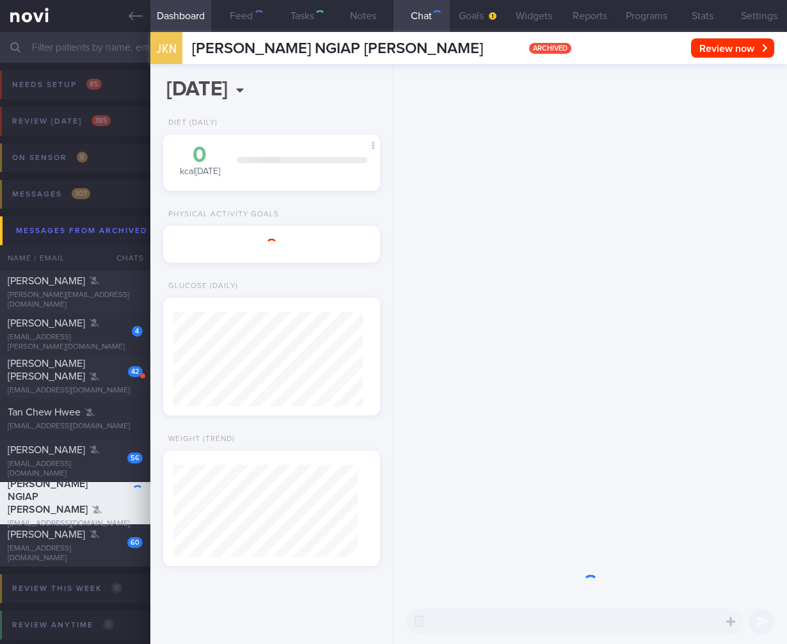
click at [124, 498] on div at bounding box center [129, 487] width 28 height 21
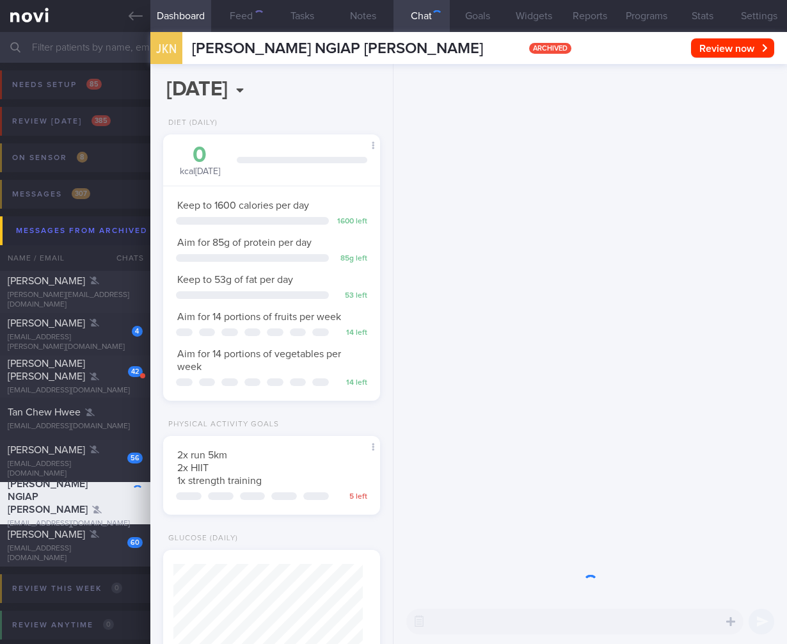
scroll to position [95, 189]
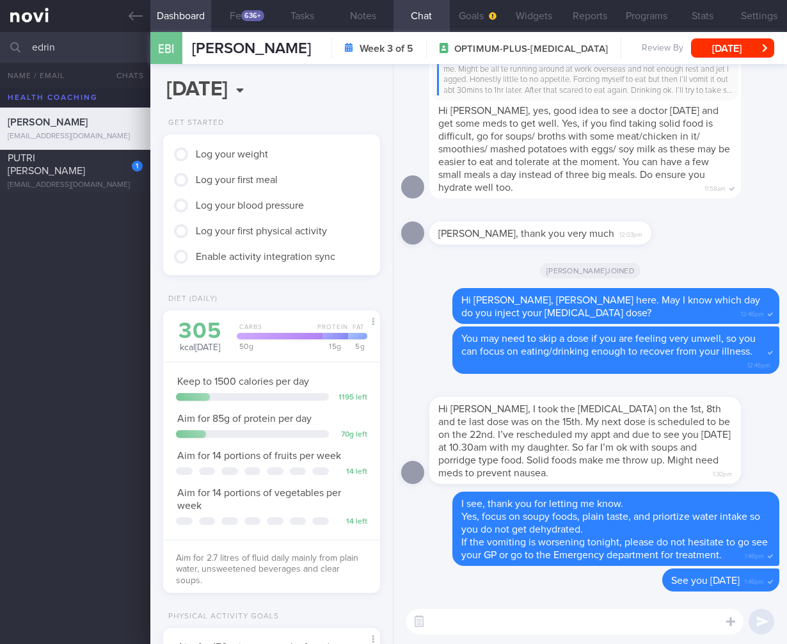
scroll to position [918, 0]
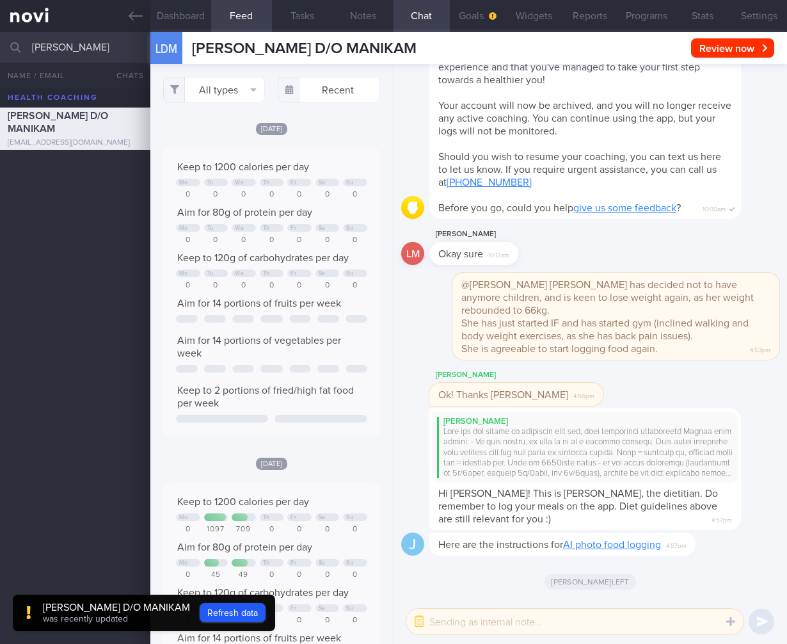
select select "7"
